Goal: Check status

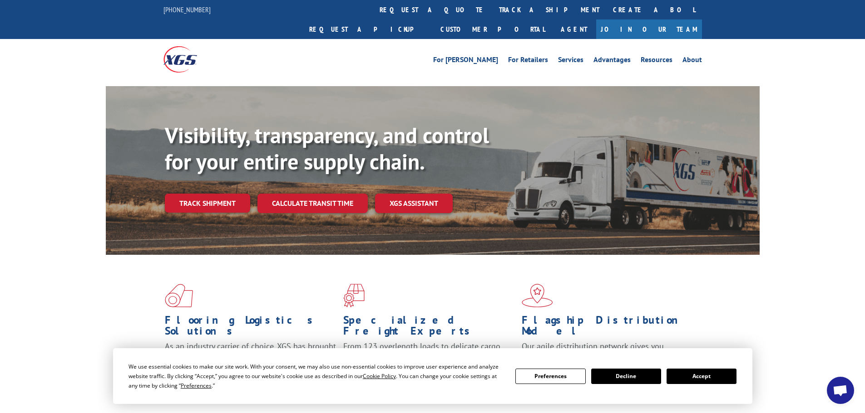
click at [198, 197] on div "Visibility, transparency, and control for your entire supply chain. Track shipm…" at bounding box center [462, 186] width 595 height 127
click at [204, 194] on link "Track shipment" at bounding box center [207, 203] width 85 height 19
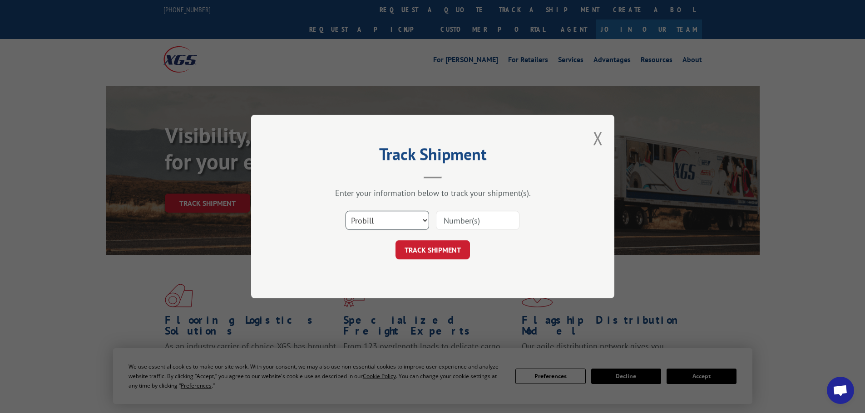
click at [387, 213] on select "Select category... Probill BOL PO" at bounding box center [387, 220] width 84 height 19
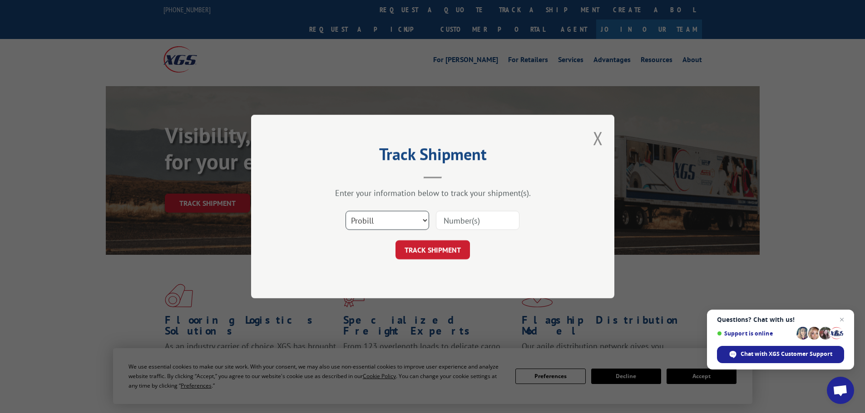
select select "po"
click at [345, 211] on select "Select category... Probill BOL PO" at bounding box center [387, 220] width 84 height 19
click at [443, 220] on input at bounding box center [478, 220] width 84 height 19
paste input "22533544"
type input "22533544"
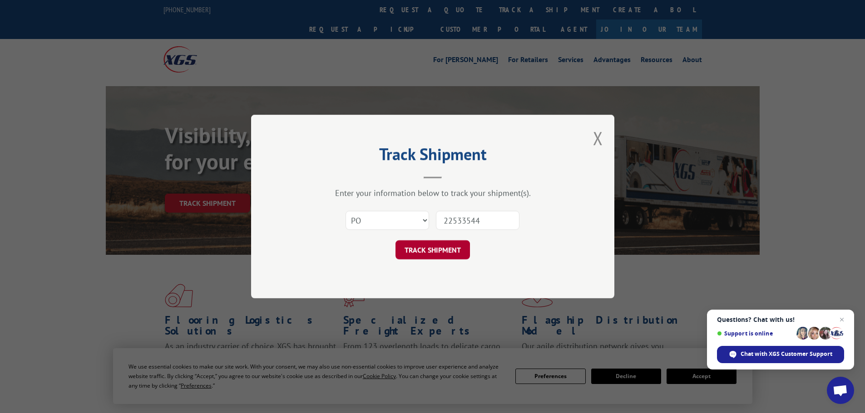
click at [436, 250] on button "TRACK SHIPMENT" at bounding box center [432, 250] width 74 height 19
